Goal: Complete application form: Complete application form

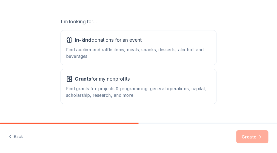
scroll to position [88, 0]
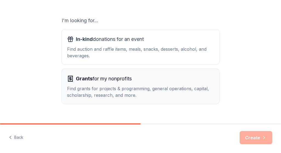
click at [69, 78] on icon "button" at bounding box center [70, 78] width 2 height 2
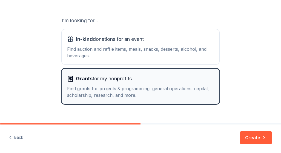
click at [69, 78] on icon "button" at bounding box center [70, 78] width 2 height 2
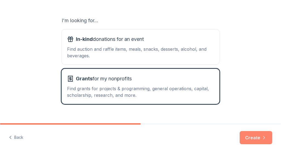
click at [257, 138] on button "Create" at bounding box center [256, 137] width 33 height 13
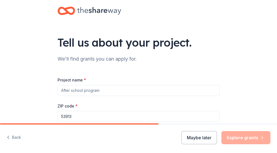
click at [58, 96] on input "Project name *" at bounding box center [139, 90] width 162 height 11
type input "Support for the marginalized children in [GEOGRAPHIC_DATA]"
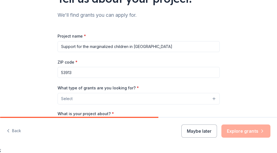
scroll to position [44, 0]
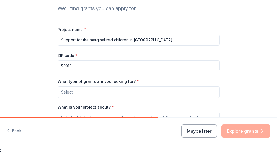
click at [58, 71] on input "53913" at bounding box center [139, 65] width 162 height 11
type input "5"
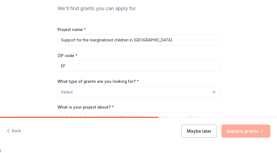
type input "E"
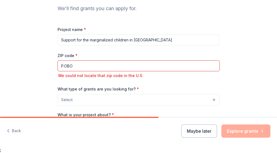
click at [58, 71] on input "P.OBO" at bounding box center [139, 65] width 162 height 11
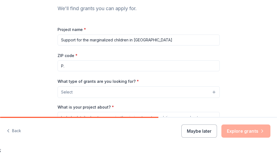
type input "P"
click at [0, 0] on icon at bounding box center [0, 0] width 0 height 0
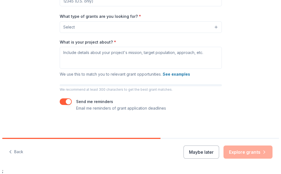
scroll to position [139, 0]
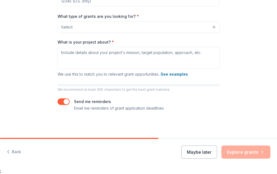
click at [120, 21] on button "Select" at bounding box center [139, 27] width 162 height 12
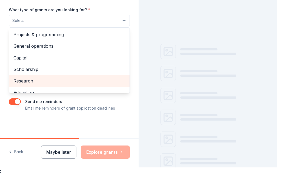
drag, startPoint x: 34, startPoint y: 79, endPoint x: 70, endPoint y: 76, distance: 36.0
click at [70, 76] on div "Research" at bounding box center [69, 81] width 120 height 12
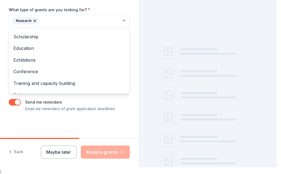
scroll to position [44, 0]
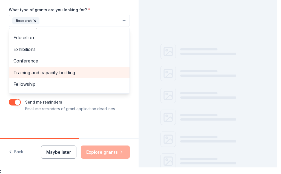
click at [48, 71] on span "Training and capacity building" at bounding box center [69, 72] width 112 height 7
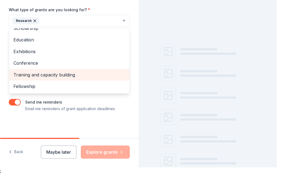
click at [48, 81] on div "Fellowship" at bounding box center [69, 87] width 120 height 12
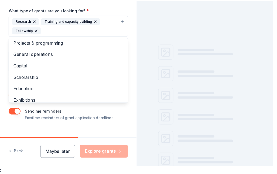
scroll to position [0, 0]
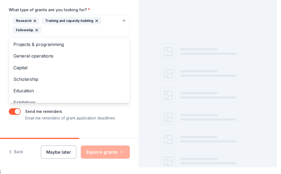
click at [48, 20] on div "Training and capacity building" at bounding box center [72, 20] width 60 height 7
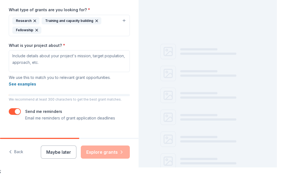
click at [48, 20] on div "Training and capacity building" at bounding box center [72, 20] width 60 height 7
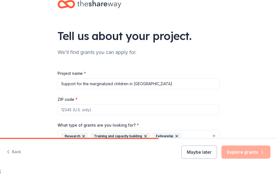
click at [58, 102] on label "ZIP code *" at bounding box center [68, 99] width 20 height 5
click at [58, 115] on input "ZIP code *" at bounding box center [139, 109] width 162 height 11
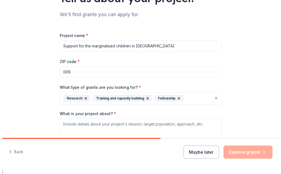
scroll to position [45, 0]
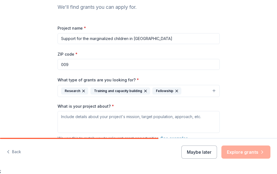
type input "009"
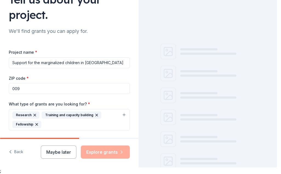
click at [66, 114] on div "Training and capacity building" at bounding box center [72, 114] width 60 height 7
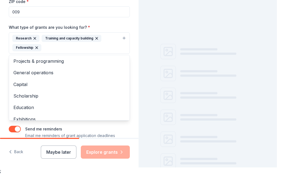
scroll to position [0, 0]
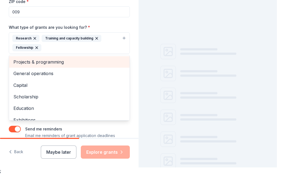
click at [53, 60] on span "Projects & programming" at bounding box center [69, 61] width 112 height 7
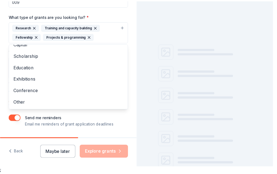
scroll to position [149, 0]
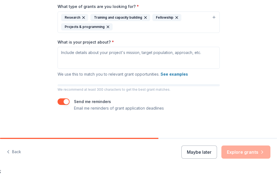
click at [121, 12] on button "Research Training and capacity building Fellowship Projects & programming" at bounding box center [139, 22] width 162 height 21
click at [133, 16] on div "Tell us about your project. We'll find grants you can apply for. Project name *…" at bounding box center [138, 6] width 175 height 263
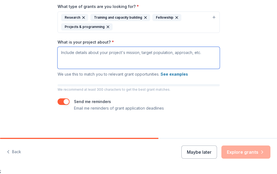
click at [58, 47] on textarea "What is your project about? *" at bounding box center [139, 58] width 162 height 22
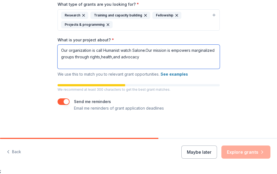
click at [58, 45] on textarea "Our organization is call Humanist watch Salone.Our mission is empowers marginal…" at bounding box center [139, 57] width 162 height 24
click at [58, 61] on textarea "Our organization is call Humanist watch Salone.Our mission is empowers marginal…" at bounding box center [139, 57] width 162 height 24
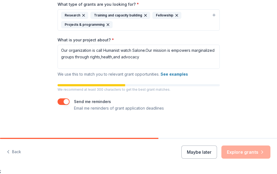
drag, startPoint x: 28, startPoint y: 61, endPoint x: 159, endPoint y: 21, distance: 136.9
click at [0, 0] on div at bounding box center [0, 0] width 0 height 0
drag, startPoint x: 29, startPoint y: 60, endPoint x: 160, endPoint y: 46, distance: 131.9
click at [0, 0] on div at bounding box center [0, 0] width 0 height 0
drag, startPoint x: 101, startPoint y: 46, endPoint x: 188, endPoint y: 28, distance: 88.6
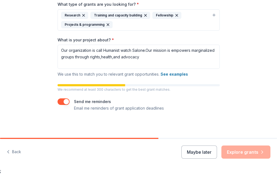
click at [0, 0] on div at bounding box center [0, 0] width 0 height 0
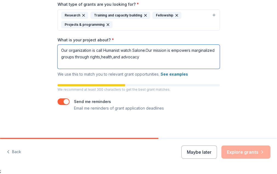
click at [92, 46] on textarea "Our organization is call Humanist watch Salone.Our mission is empowers marginal…" at bounding box center [139, 57] width 162 height 24
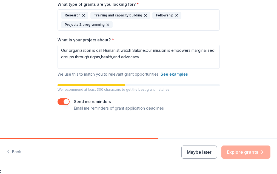
drag, startPoint x: 92, startPoint y: 46, endPoint x: 146, endPoint y: 40, distance: 54.3
click at [0, 0] on div at bounding box center [0, 0] width 0 height 0
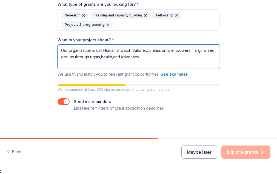
click at [99, 45] on textarea "Our organization is call Humanist watch Salone.Our mission is empowers marginal…" at bounding box center [139, 57] width 162 height 24
drag, startPoint x: 99, startPoint y: 45, endPoint x: 122, endPoint y: 45, distance: 23.3
click at [122, 45] on textarea "Our organization is call Humanist watch Salone.Our mission is empowers marginal…" at bounding box center [139, 57] width 162 height 24
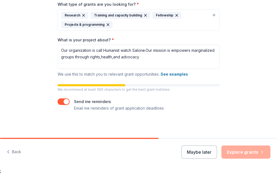
click at [0, 0] on div at bounding box center [0, 0] width 0 height 0
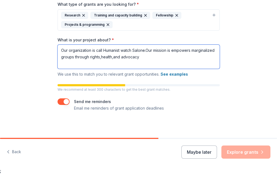
click at [61, 59] on textarea "Our organization is call Humanist watch Salone.Our mission is empowers marginal…" at bounding box center [139, 57] width 162 height 24
click at [61, 58] on textarea "Our organization is call Humanist watch Salone.Our mission is empowers marginal…" at bounding box center [139, 57] width 162 height 24
click at [61, 60] on textarea "Our organization is call Humanist watch Salone.Our mission is empowers marginal…" at bounding box center [139, 57] width 162 height 24
click at [62, 57] on textarea "Our organization is call Humanist watch Salone.Our mission is empowers marginal…" at bounding box center [139, 57] width 162 height 24
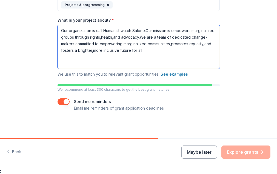
click at [58, 59] on textarea "Our organization is call Humanist watch Salone.Our mission is empowers marginal…" at bounding box center [139, 47] width 162 height 44
click at [58, 69] on textarea "Our organization is call Humanist watch Salone.Our mission is empowers marginal…" at bounding box center [139, 47] width 162 height 44
click at [63, 69] on textarea "Our organization is call Humanist watch Salone.Our mission is empowers marginal…" at bounding box center [139, 47] width 162 height 44
click at [58, 69] on textarea "Our organization is call Humanist watch Salone.Our mission is empowers marginal…" at bounding box center [139, 47] width 162 height 44
click at [62, 69] on textarea "Our organization is call Humanist watch Salone.Our mission is empowers marginal…" at bounding box center [139, 47] width 162 height 44
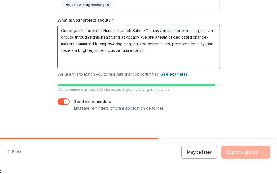
click at [58, 53] on textarea "Our organization is call Humanist watch Salone.Our mission is empowers marginal…" at bounding box center [139, 47] width 162 height 44
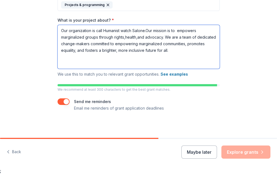
click at [63, 69] on textarea "Our organization is call Humanist watch Salone.Our mission is to empowers margi…" at bounding box center [139, 47] width 162 height 44
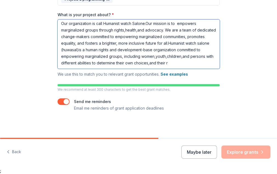
scroll to position [25, 0]
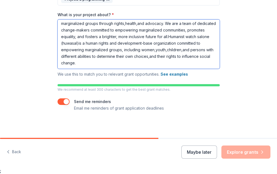
click at [58, 61] on textarea "Our organization is call Humanist watch Salone.Our mission is to empowers margi…" at bounding box center [139, 43] width 162 height 49
click at [97, 55] on textarea "Our organization is call Humanist watch Salone.Our mission is to empowers margi…" at bounding box center [139, 43] width 162 height 49
click at [58, 69] on textarea "Our organization is call Humanist watch Salone.Our mission is to empowers margi…" at bounding box center [139, 43] width 162 height 49
click at [91, 69] on textarea "Our organization is call Humanist watch Salone.Our mission is to empowers margi…" at bounding box center [139, 43] width 162 height 49
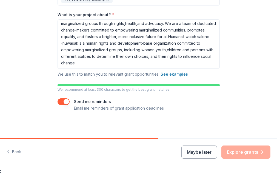
click at [181, 150] on div "Maybe later Explore grants" at bounding box center [225, 151] width 89 height 13
click at [181, 151] on div "Maybe later Explore grants" at bounding box center [225, 151] width 89 height 13
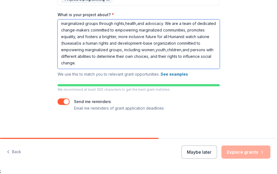
click at [72, 69] on textarea "Our organization is call Humanist watch Salone.Our mission is to empowers margi…" at bounding box center [139, 43] width 162 height 49
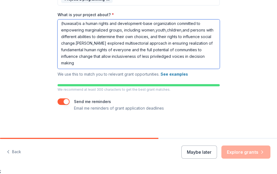
scroll to position [58, 0]
click at [76, 55] on textarea "Our organization is call Humanist watch Salone.Our mission is to empowers margi…" at bounding box center [139, 43] width 162 height 49
click at [58, 60] on textarea "Our organization is call Humanist watch Salone.Our mission is to empowers margi…" at bounding box center [139, 43] width 162 height 49
type textarea "Our organization is call Humanist watch Salone.Our mission is to empowers margi…"
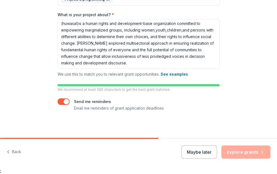
click at [0, 0] on div at bounding box center [0, 0] width 0 height 0
click at [181, 151] on div "Maybe later Explore grants" at bounding box center [225, 151] width 89 height 13
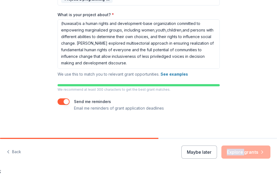
click at [181, 151] on div "Maybe later Explore grants" at bounding box center [225, 151] width 89 height 13
click at [181, 153] on div "Maybe later Explore grants" at bounding box center [225, 151] width 89 height 13
click at [0, 0] on div at bounding box center [0, 0] width 0 height 0
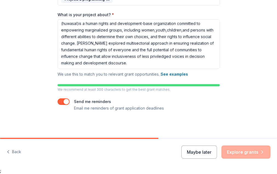
click at [181, 153] on div "Maybe later Explore grants" at bounding box center [225, 151] width 89 height 13
drag, startPoint x: 96, startPoint y: 153, endPoint x: 167, endPoint y: 125, distance: 75.9
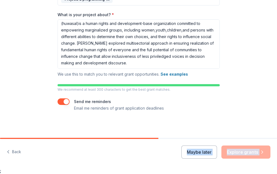
click at [0, 0] on div at bounding box center [0, 0] width 0 height 0
click at [58, 105] on button "button" at bounding box center [64, 101] width 12 height 7
click at [181, 151] on div "Maybe later Explore grants" at bounding box center [225, 151] width 89 height 13
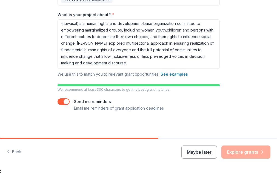
click at [181, 151] on div "Maybe later Explore grants" at bounding box center [225, 151] width 89 height 13
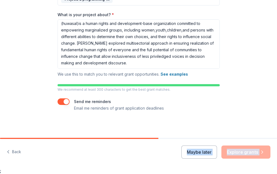
click at [181, 151] on div "Maybe later Explore grants" at bounding box center [225, 151] width 89 height 13
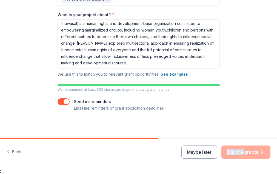
click at [181, 151] on div "Maybe later Explore grants" at bounding box center [225, 151] width 89 height 13
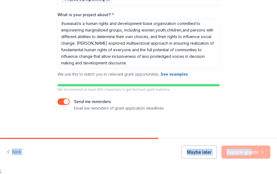
drag, startPoint x: 110, startPoint y: 151, endPoint x: 136, endPoint y: 134, distance: 31.8
click at [136, 134] on div "Tell us about your project. We'll find grants you can apply for. Project name *…" at bounding box center [138, 80] width 277 height 174
click at [181, 151] on div "Maybe later Explore grants" at bounding box center [225, 151] width 89 height 13
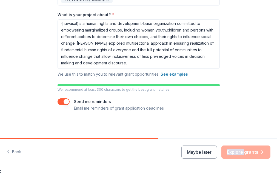
click at [181, 151] on div "Maybe later Explore grants" at bounding box center [225, 151] width 89 height 13
click at [181, 152] on div "Maybe later Explore grants" at bounding box center [225, 151] width 89 height 13
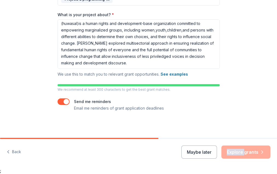
click at [181, 152] on div "Maybe later Explore grants" at bounding box center [225, 151] width 89 height 13
click at [58, 100] on button "button" at bounding box center [64, 101] width 12 height 7
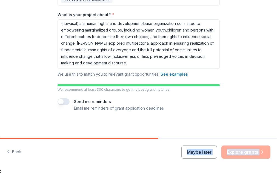
click at [58, 100] on button "button" at bounding box center [64, 101] width 12 height 7
click at [181, 153] on div "Maybe later Explore grants" at bounding box center [225, 151] width 89 height 13
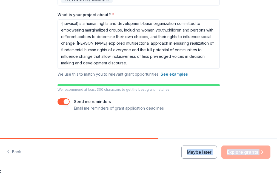
click at [181, 153] on div "Maybe later Explore grants" at bounding box center [225, 151] width 89 height 13
